Goal: Feedback & Contribution: Submit feedback/report problem

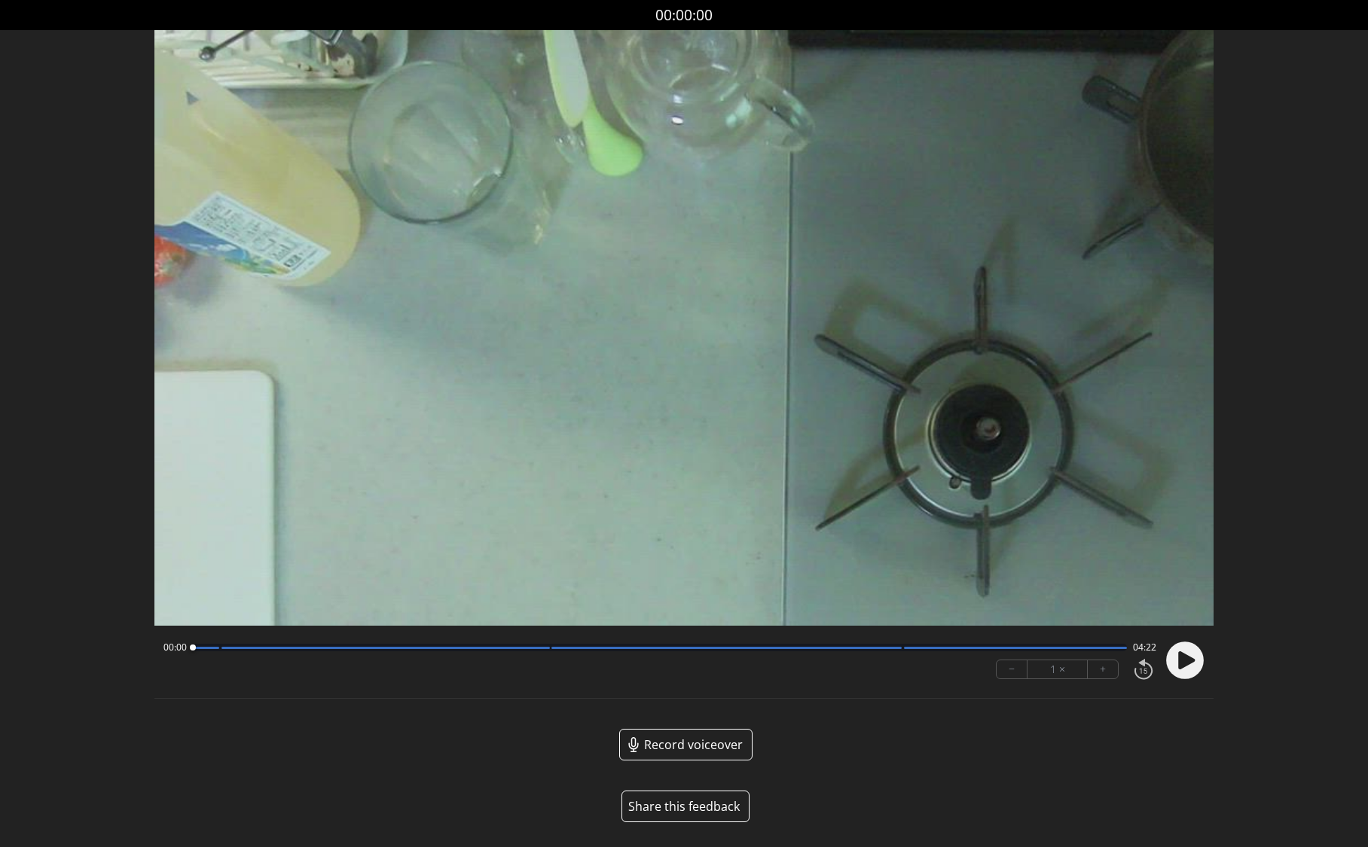
click at [689, 811] on button "Share this feedback" at bounding box center [685, 807] width 128 height 32
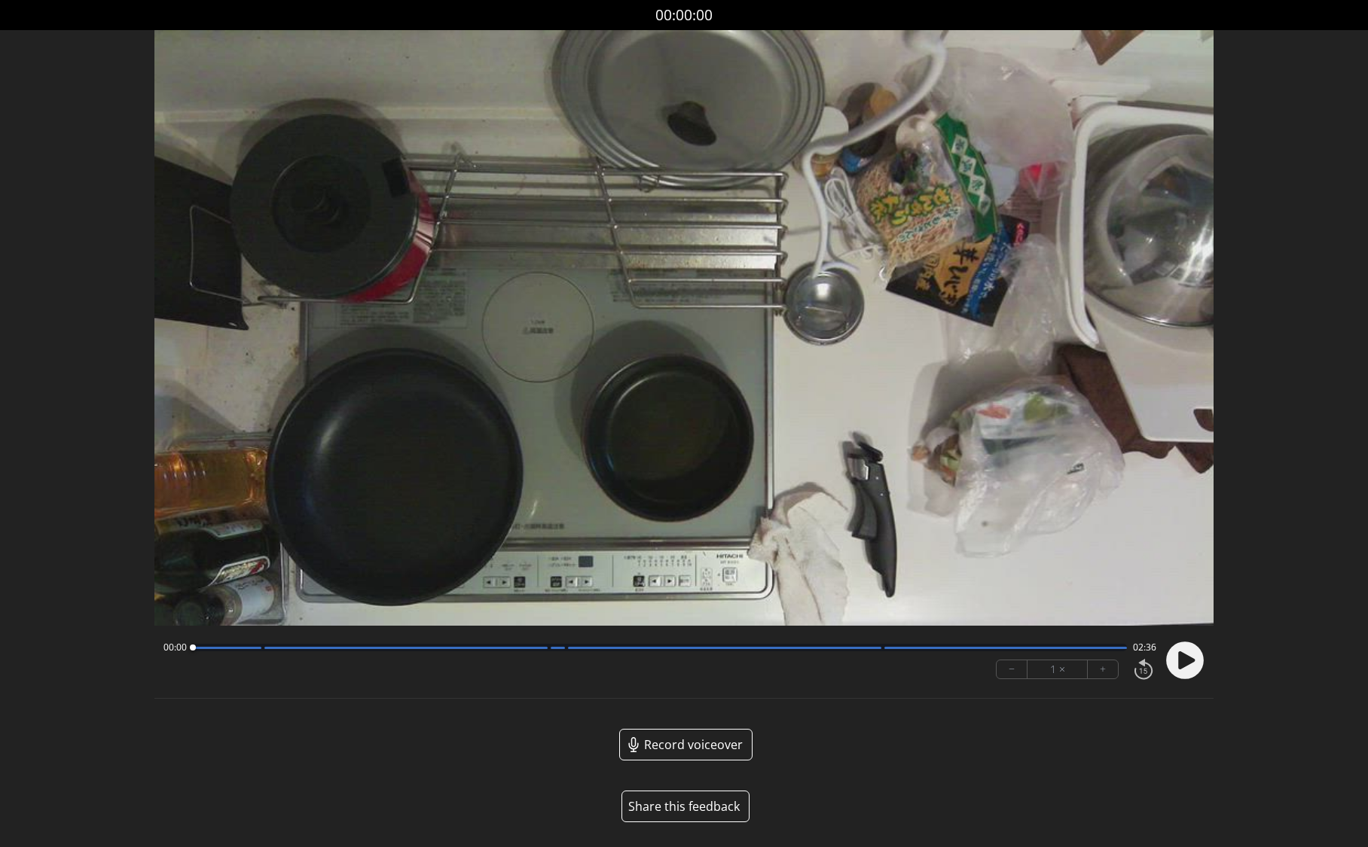
click at [690, 800] on button "Share this feedback" at bounding box center [685, 807] width 128 height 32
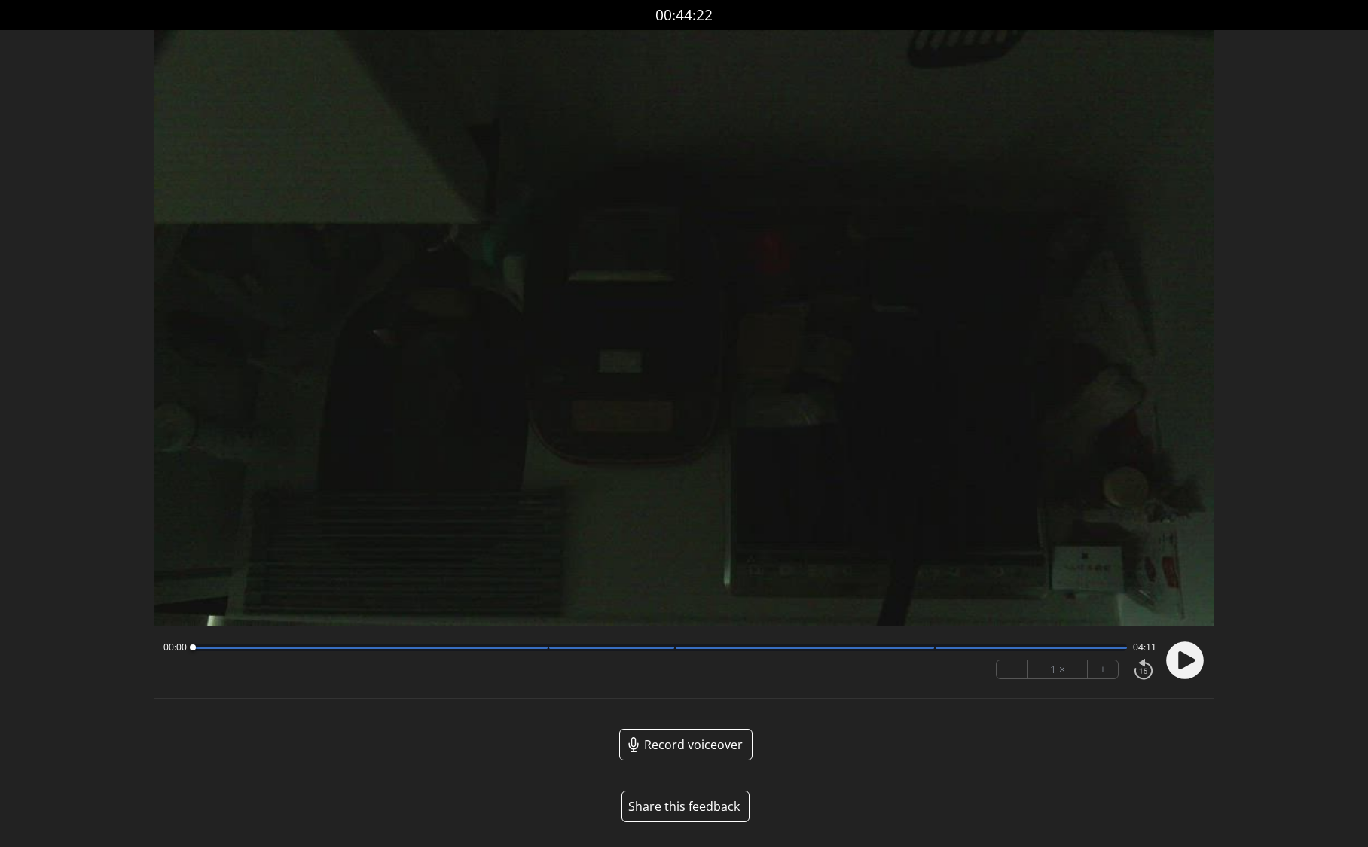
click at [702, 808] on button "Share this feedback" at bounding box center [685, 807] width 128 height 32
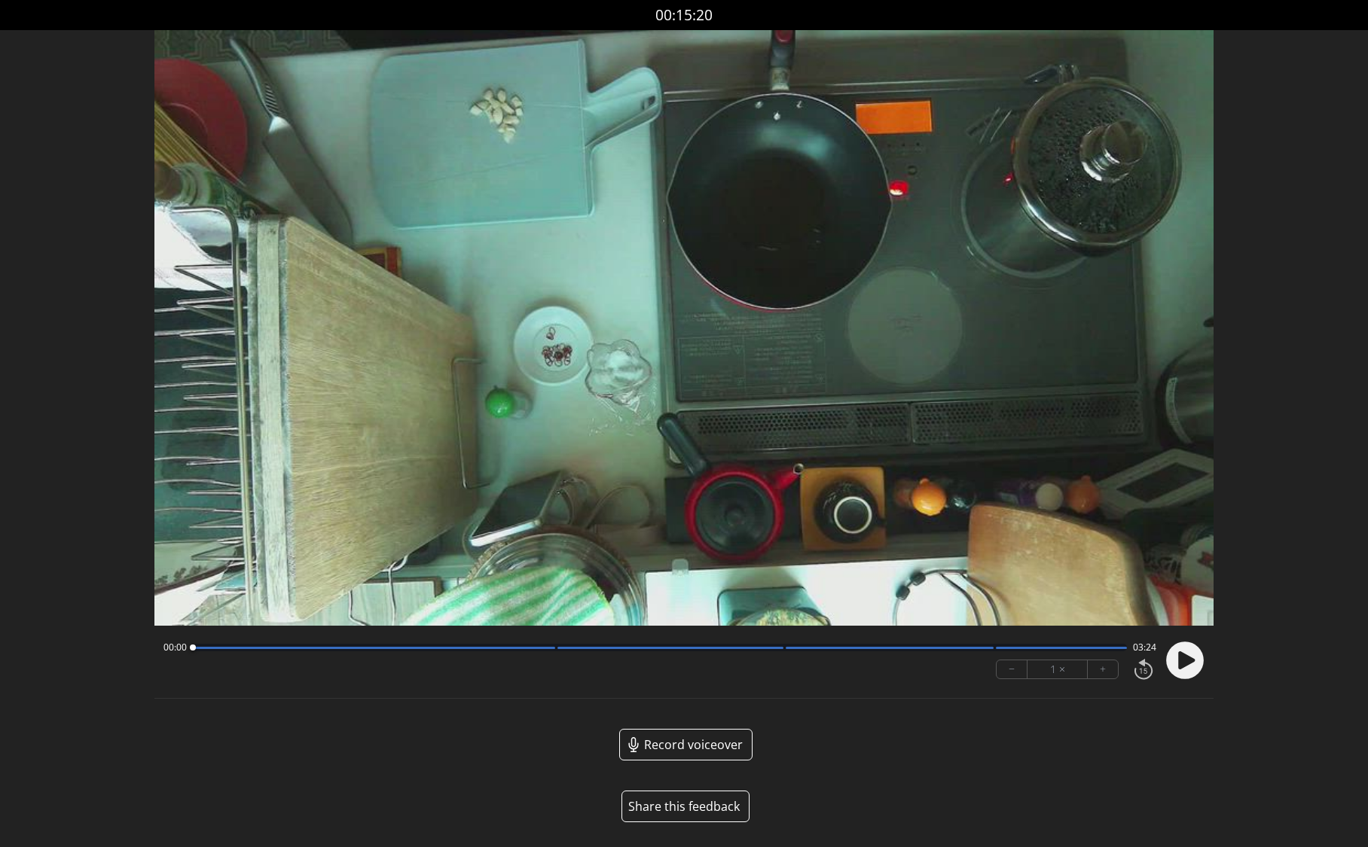
click at [701, 811] on button "Share this feedback" at bounding box center [685, 807] width 128 height 32
